Goal: Find specific page/section: Find specific page/section

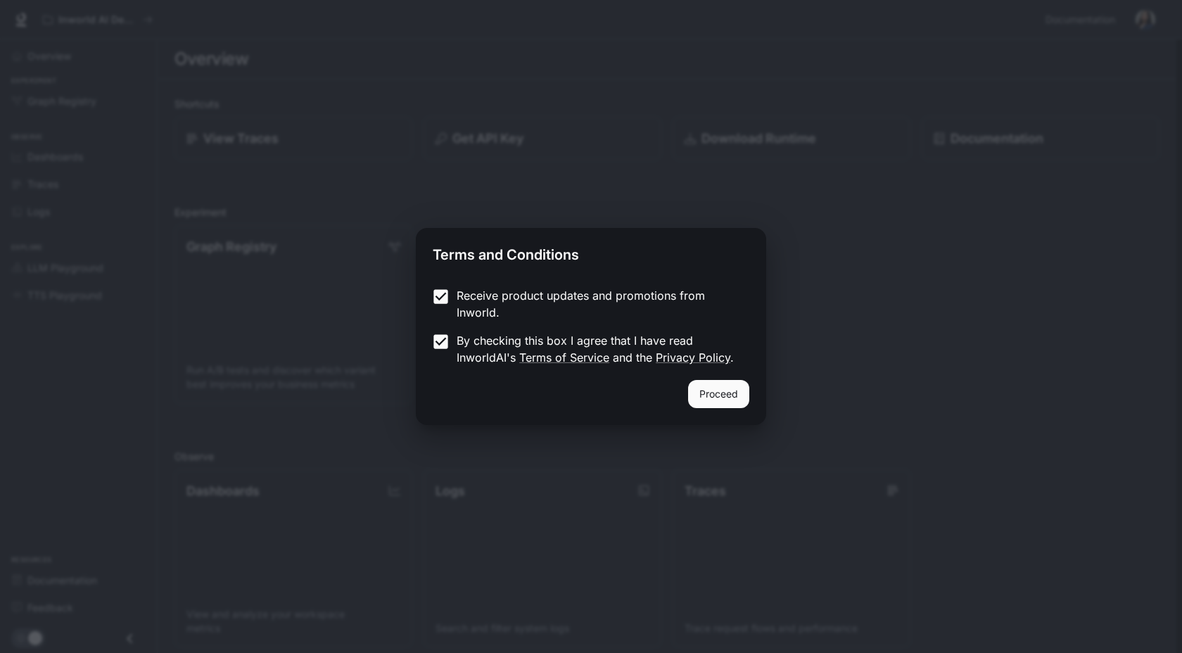
click at [742, 411] on div "Proceed" at bounding box center [591, 402] width 350 height 45
click at [734, 396] on button "Proceed" at bounding box center [718, 394] width 61 height 28
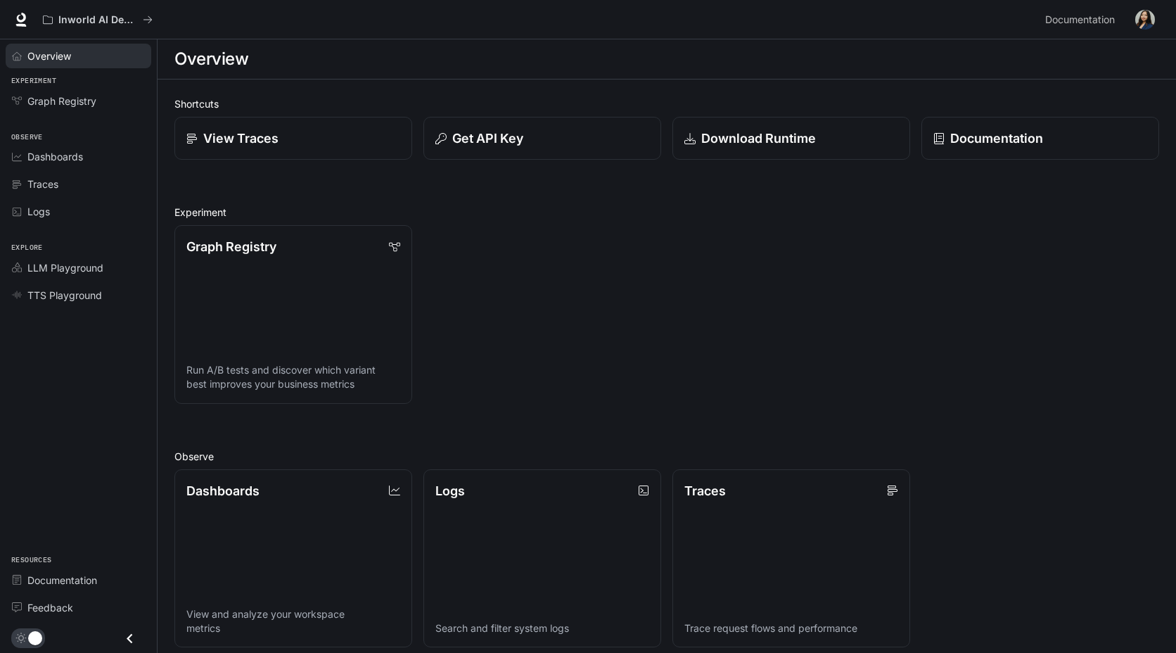
click at [34, 63] on link "Overview" at bounding box center [79, 56] width 146 height 25
click at [261, 126] on link "View Traces" at bounding box center [293, 139] width 240 height 44
